Goal: Task Accomplishment & Management: Complete application form

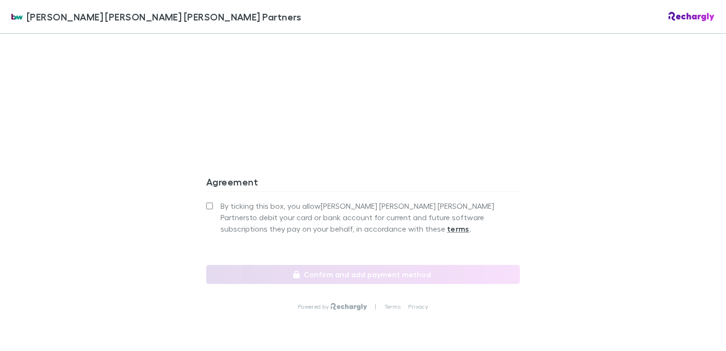
scroll to position [864, 0]
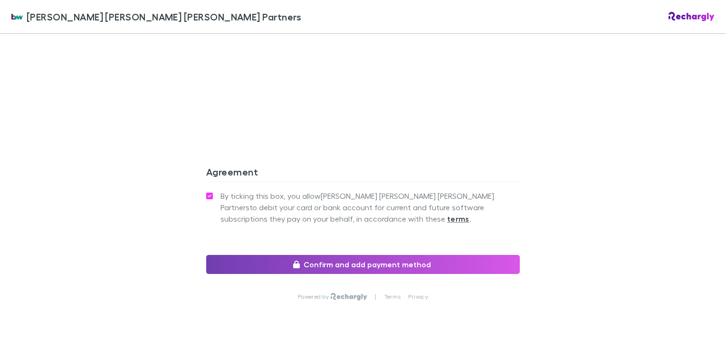
click at [275, 255] on button "Confirm and add payment method" at bounding box center [362, 264] width 313 height 19
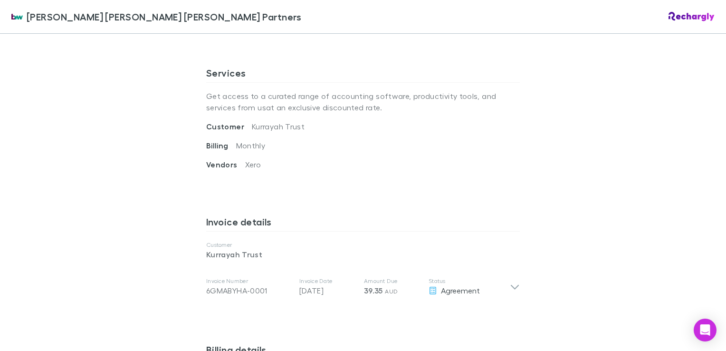
scroll to position [318, 0]
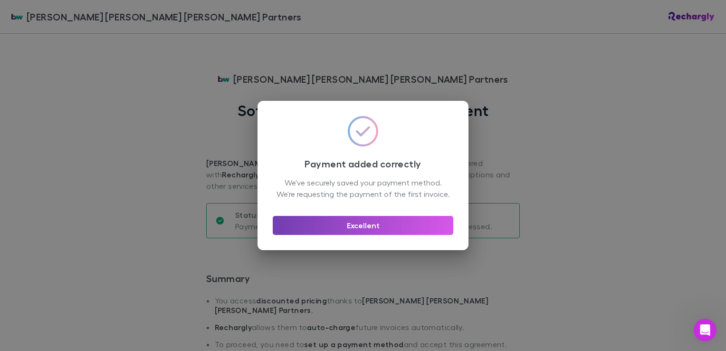
click at [371, 232] on button "Excellent" at bounding box center [363, 225] width 180 height 19
